Goal: Contribute content: Add original content to the website for others to see

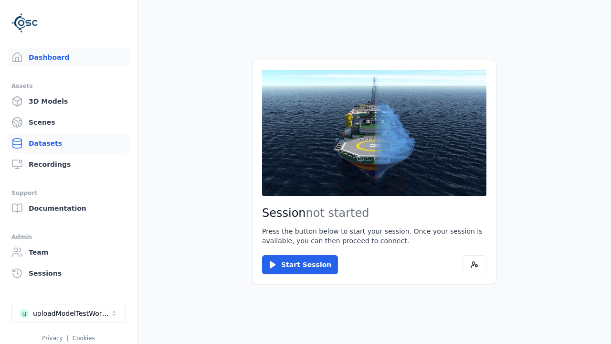
click at [68, 143] on link "Datasets" at bounding box center [69, 143] width 122 height 19
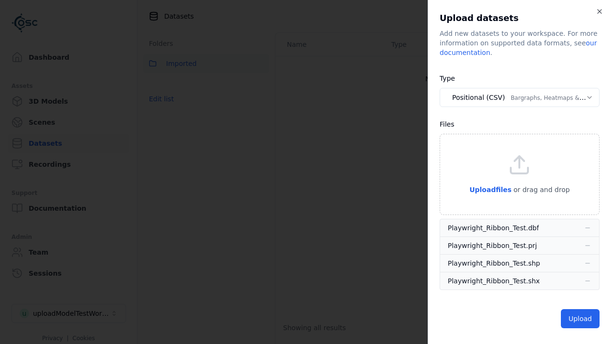
click at [519, 97] on button "Positional (CSV) Bargraphs, Heatmaps & Pins" at bounding box center [519, 97] width 160 height 19
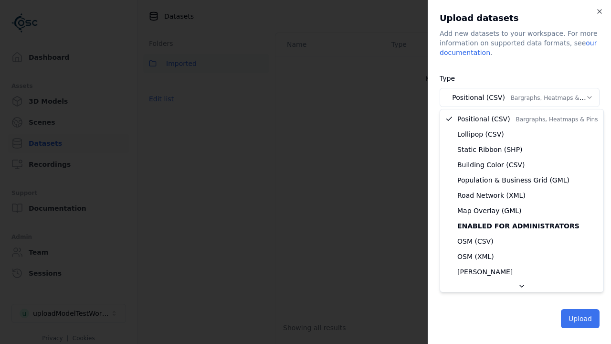
select select "*****"
click at [581, 318] on button "Upload" at bounding box center [580, 318] width 39 height 19
